Goal: Find specific page/section: Find specific page/section

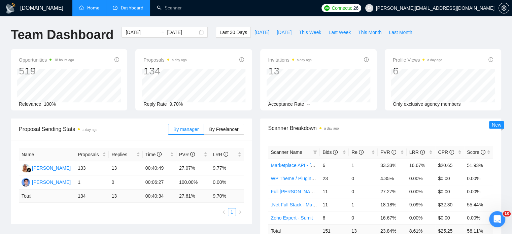
click at [82, 6] on link "Home" at bounding box center [89, 8] width 20 height 6
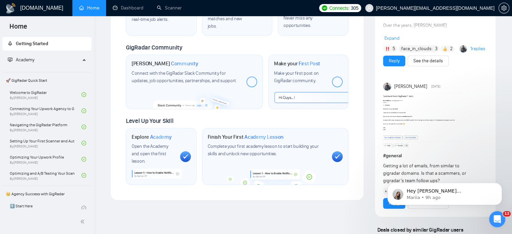
scroll to position [370, 0]
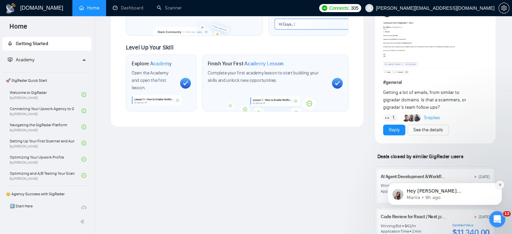
click at [499, 185] on icon "Dismiss notification" at bounding box center [500, 185] width 4 height 4
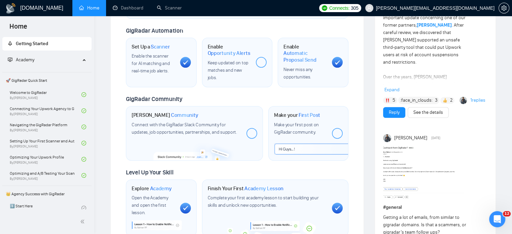
scroll to position [0, 0]
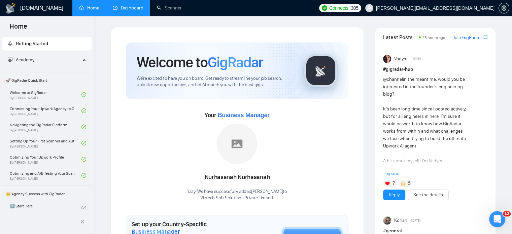
click at [126, 7] on link "Dashboard" at bounding box center [128, 8] width 31 height 6
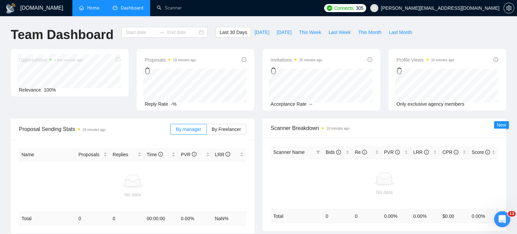
type input "[DATE]"
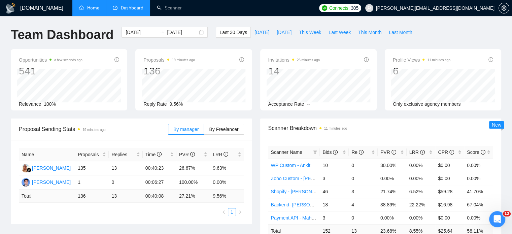
click at [90, 8] on link "Home" at bounding box center [89, 8] width 20 height 6
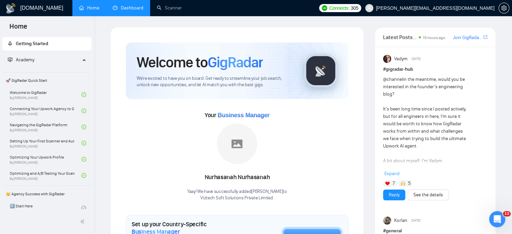
click at [127, 10] on link "Dashboard" at bounding box center [128, 8] width 31 height 6
